Goal: Task Accomplishment & Management: Manage account settings

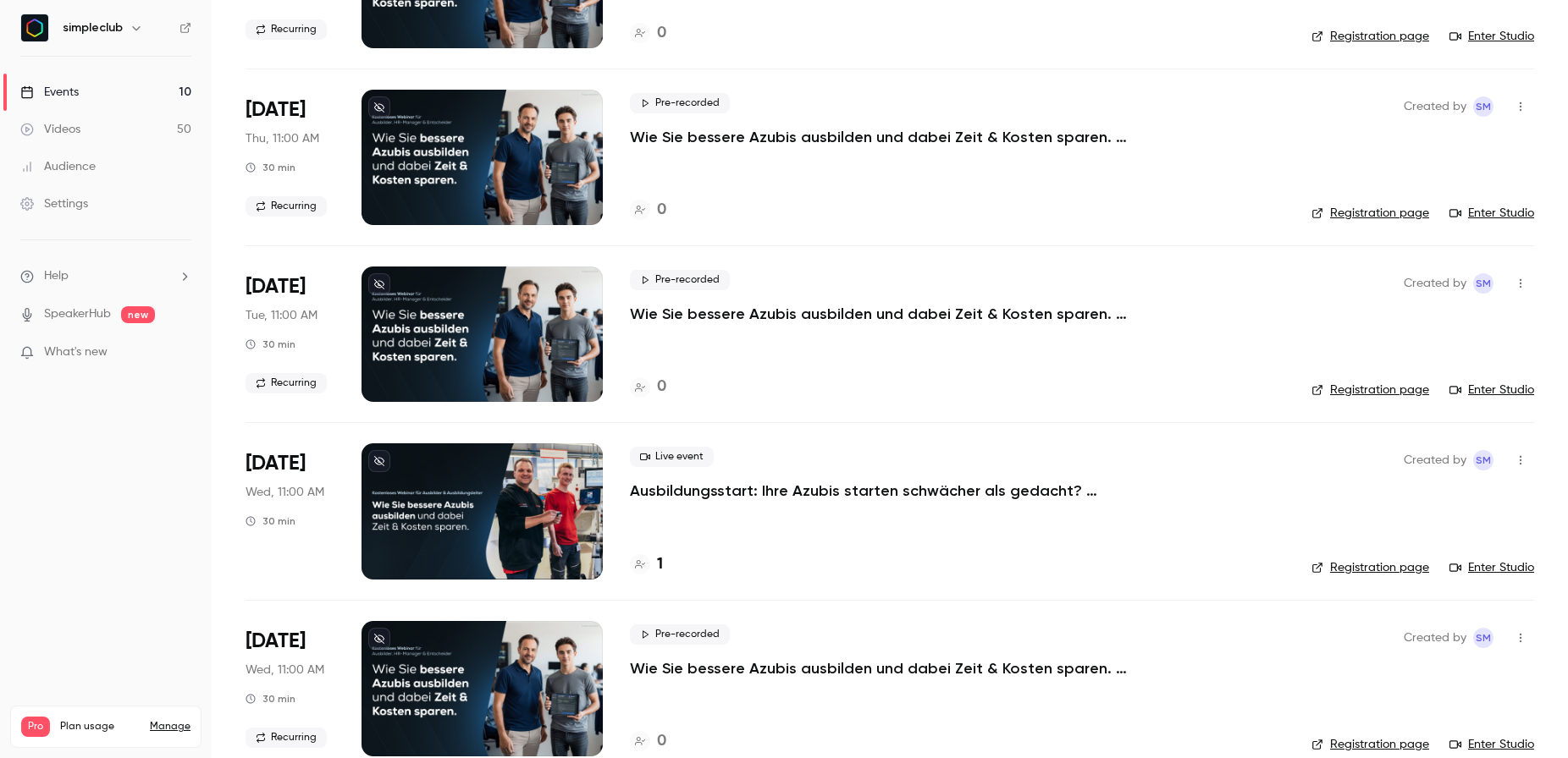
scroll to position [419, 0]
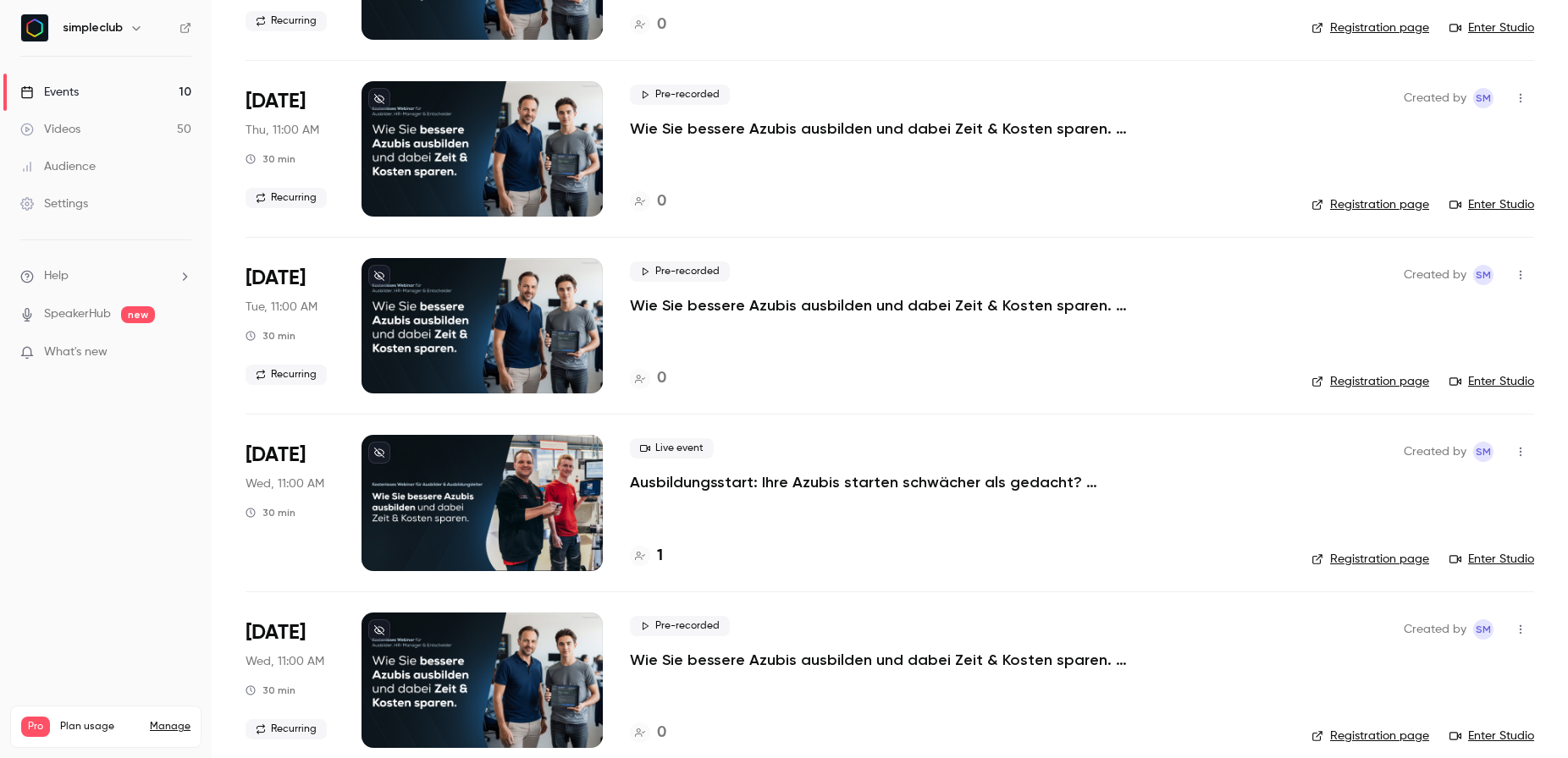
click at [709, 484] on p "Ausbildungsstart: Ihre Azubis starten schwächer als gedacht? ([DATE])" at bounding box center [884, 482] width 508 height 20
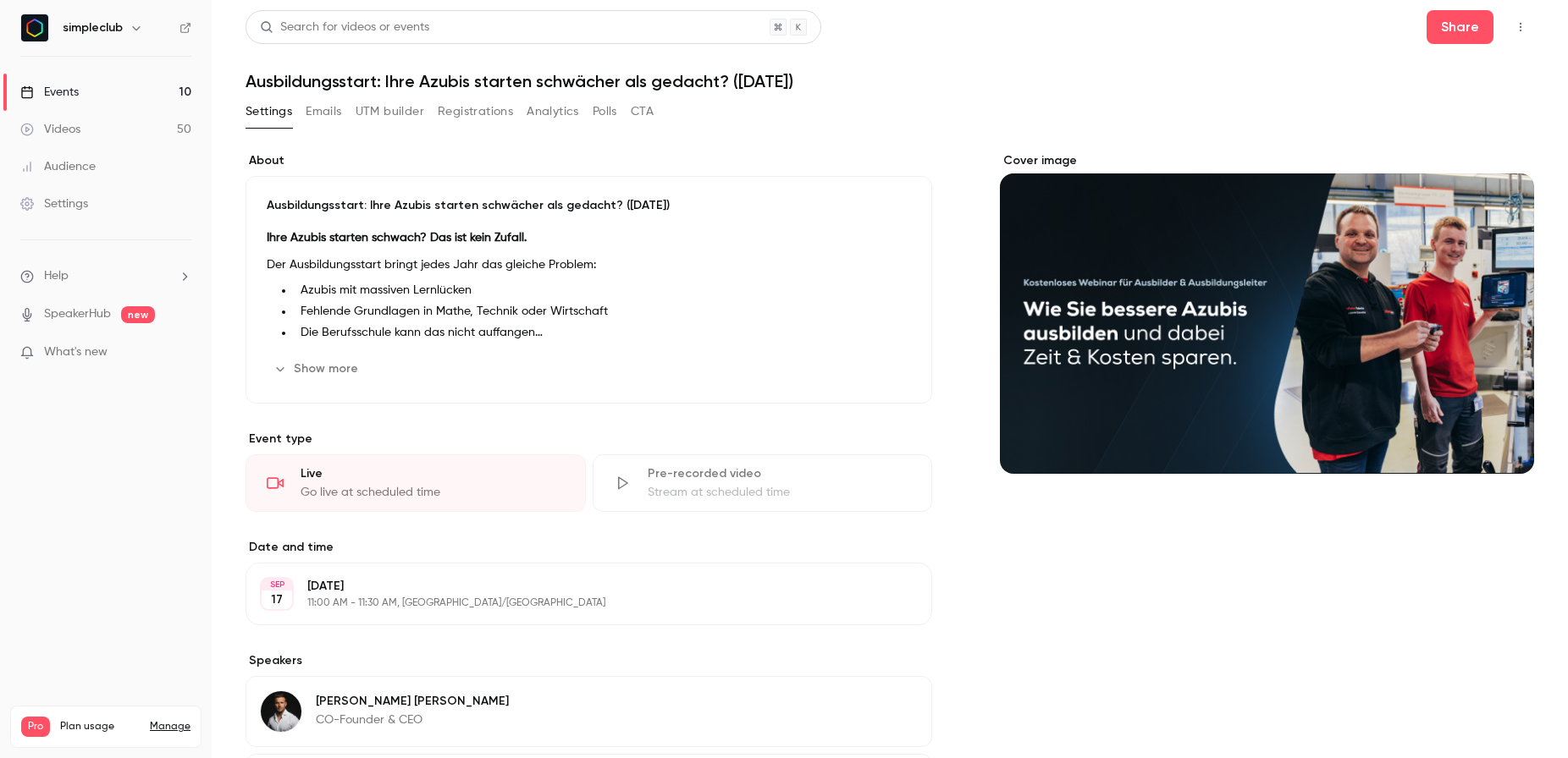
click at [1322, 358] on div "Cover image" at bounding box center [1267, 314] width 534 height 322
click at [0, 0] on input "Cover image" at bounding box center [0, 0] width 0 height 0
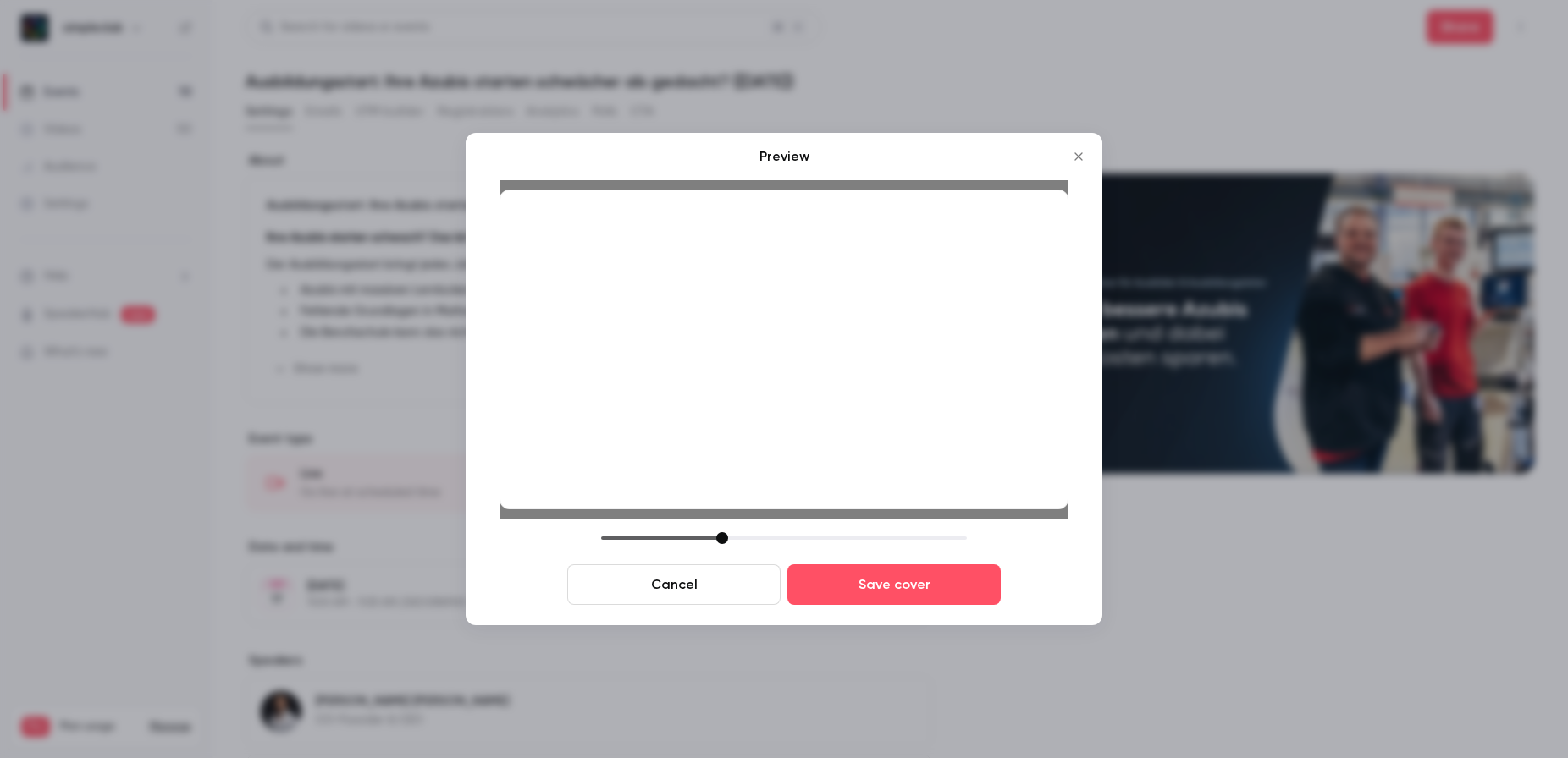
click at [718, 533] on div at bounding box center [722, 538] width 12 height 12
click at [929, 592] on button "Save cover" at bounding box center [894, 584] width 213 height 40
click at [894, 576] on button "Save cover" at bounding box center [894, 584] width 213 height 40
click at [1081, 154] on icon "Close" at bounding box center [1079, 156] width 7 height 7
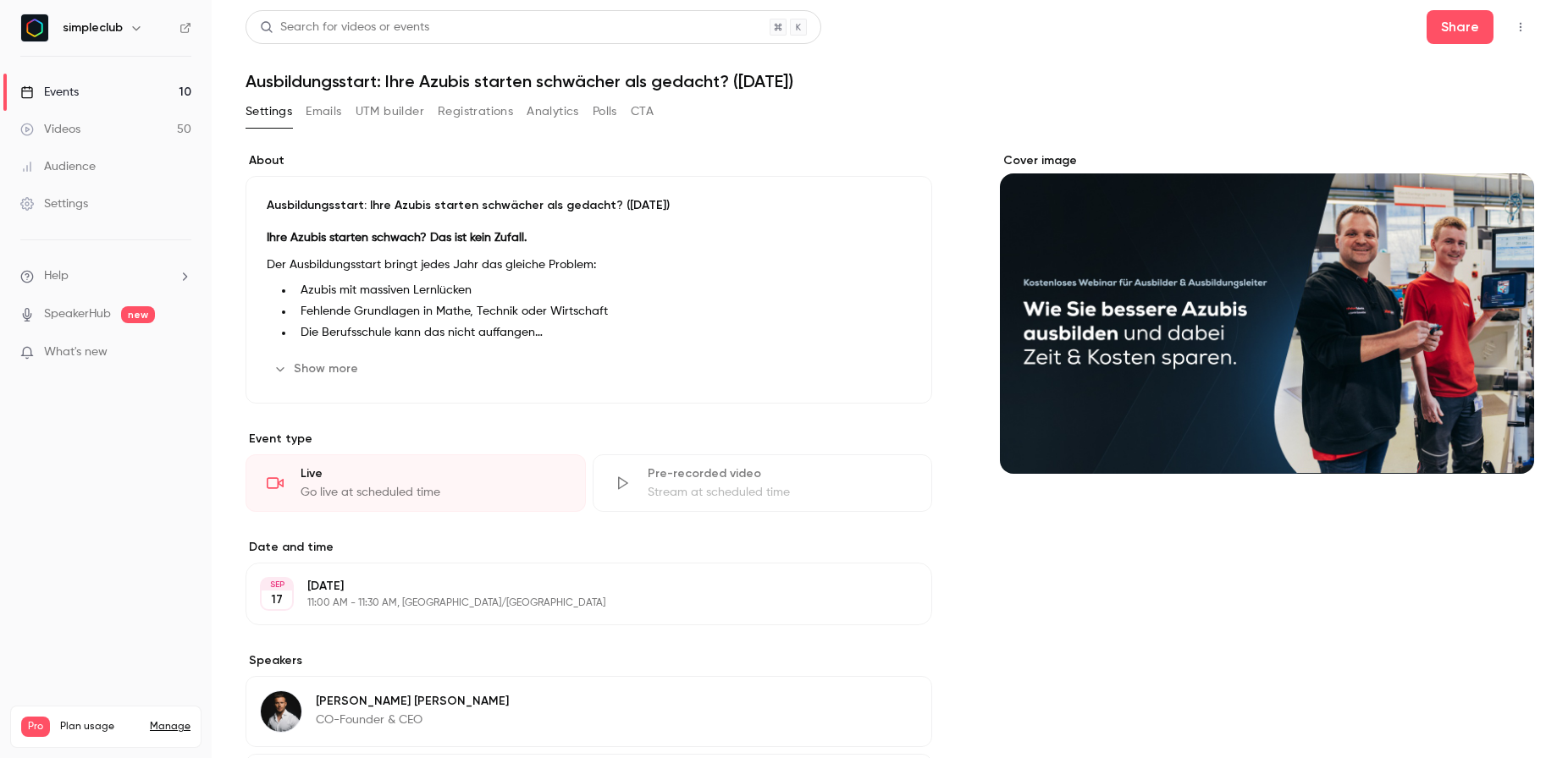
click at [1230, 358] on div "Cover image" at bounding box center [1267, 314] width 534 height 322
click at [0, 0] on input "Cover image" at bounding box center [0, 0] width 0 height 0
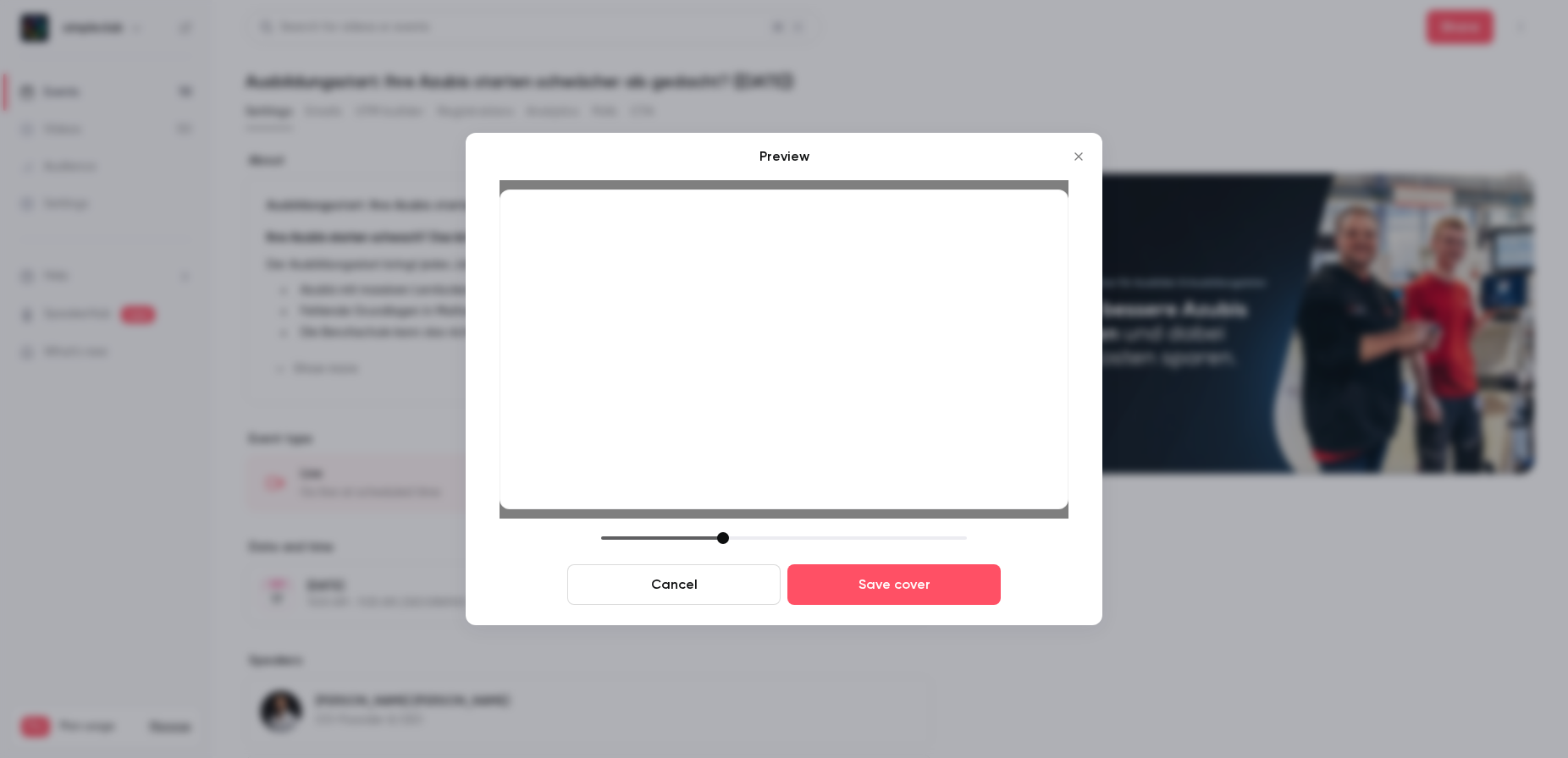
click at [725, 540] on div at bounding box center [723, 538] width 12 height 12
click at [832, 589] on button "Save cover" at bounding box center [894, 584] width 213 height 40
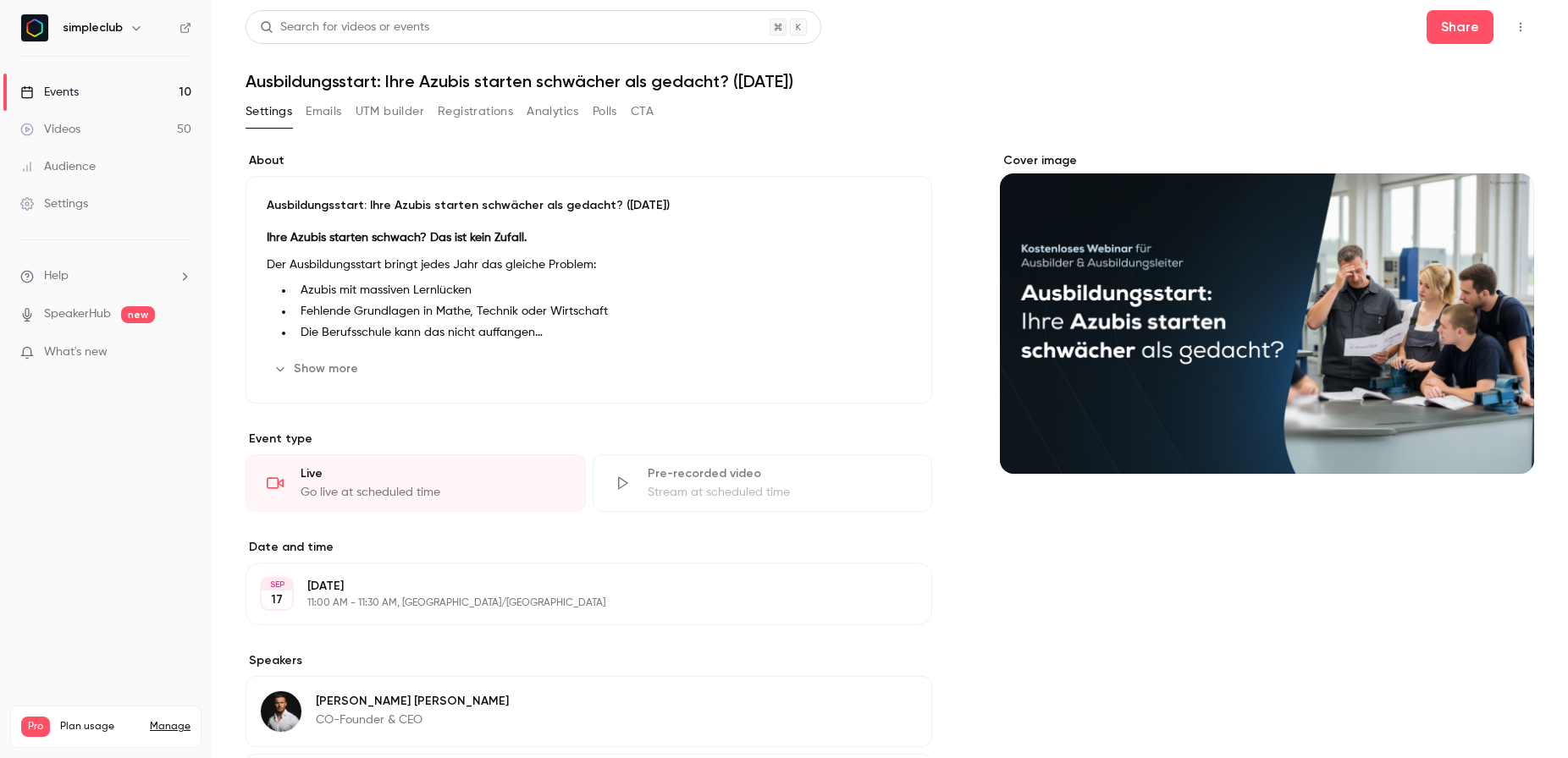
click at [154, 94] on link "Events 10" at bounding box center [105, 92] width 211 height 37
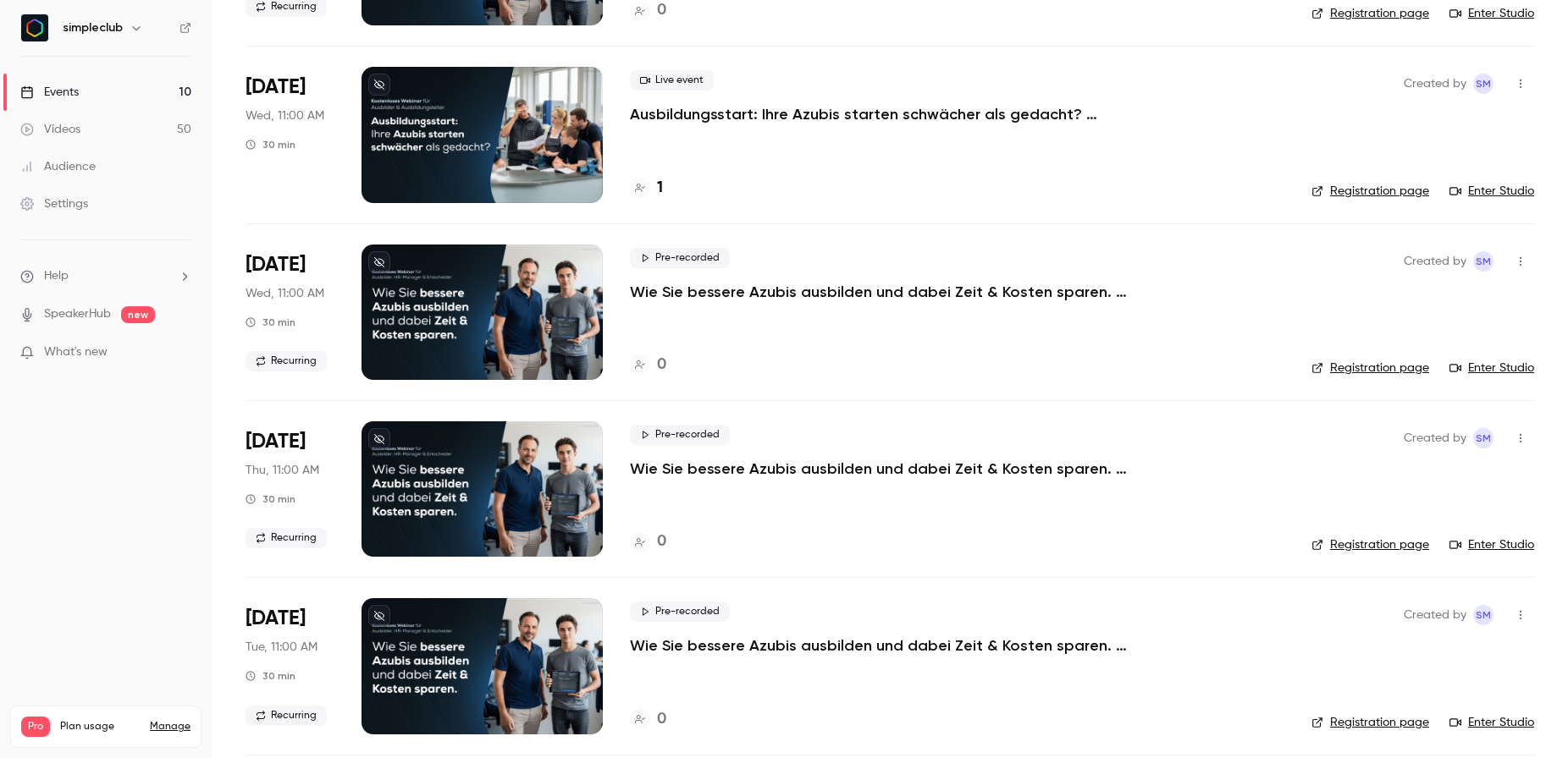
scroll to position [768, 0]
